Goal: Find contact information: Find contact information

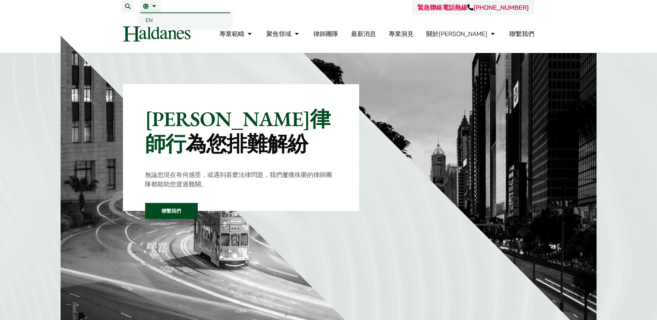
click at [151, 6] on link "繁" at bounding box center [150, 6] width 15 height 6
click at [162, 15] on link "EN" at bounding box center [185, 20] width 90 height 14
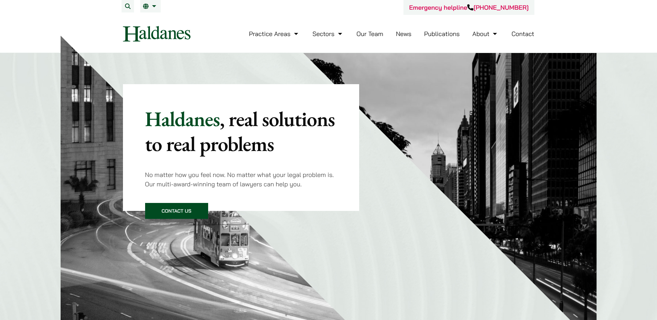
click at [516, 29] on li "Contact" at bounding box center [522, 33] width 23 height 15
click at [517, 27] on li "Contact" at bounding box center [522, 33] width 23 height 15
click at [517, 29] on li "Contact" at bounding box center [522, 33] width 23 height 15
click at [518, 33] on link "Contact" at bounding box center [522, 34] width 23 height 8
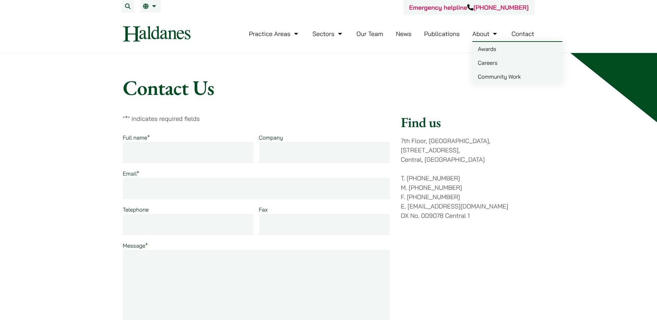
click at [490, 34] on link "About" at bounding box center [485, 34] width 26 height 8
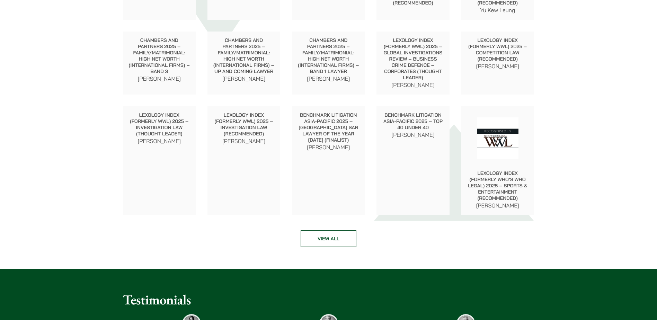
scroll to position [1038, 0]
